Goal: Check status

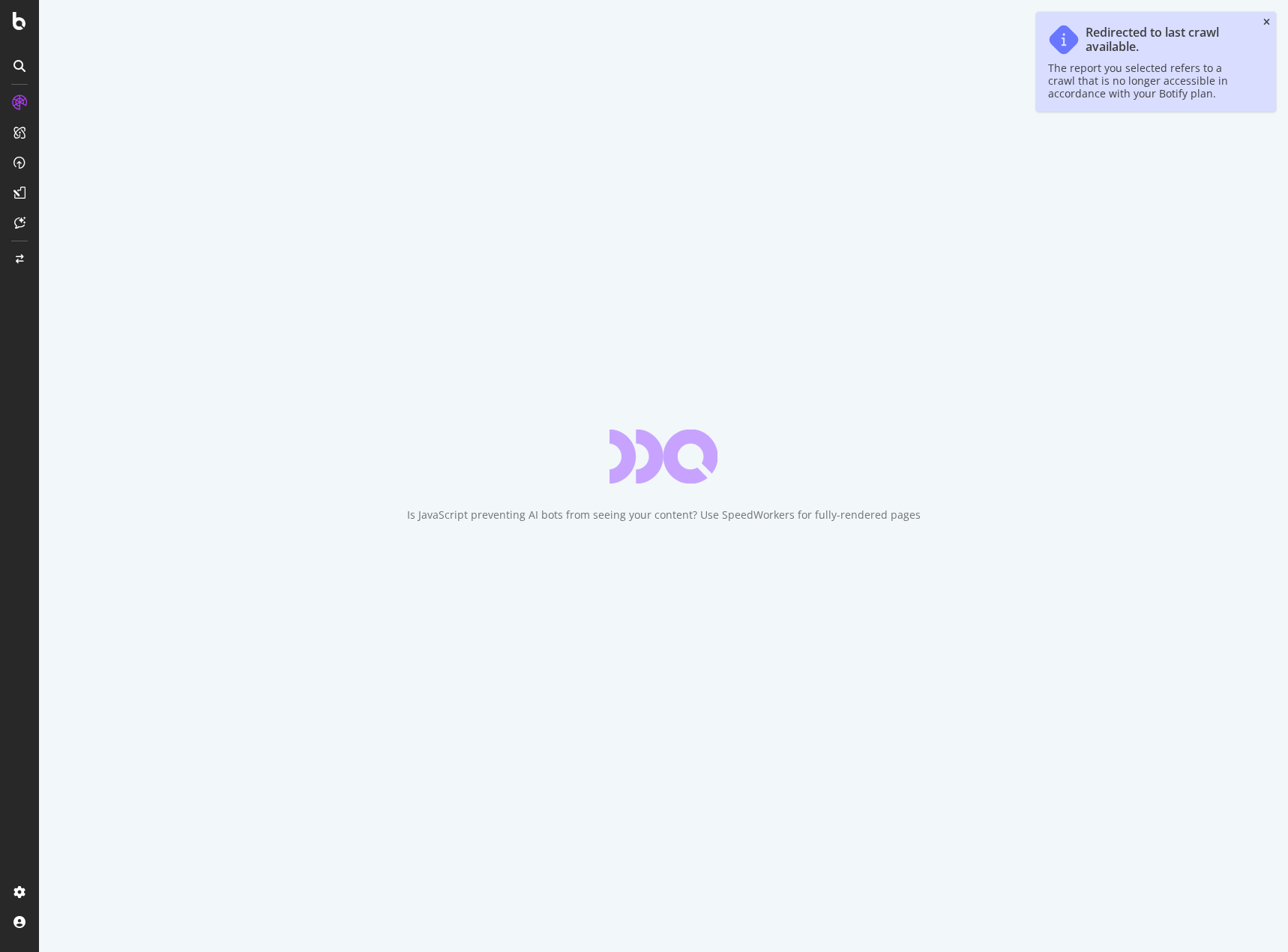
click at [1266, 21] on icon "close toast" at bounding box center [1266, 22] width 7 height 9
